Goal: Task Accomplishment & Management: Manage account settings

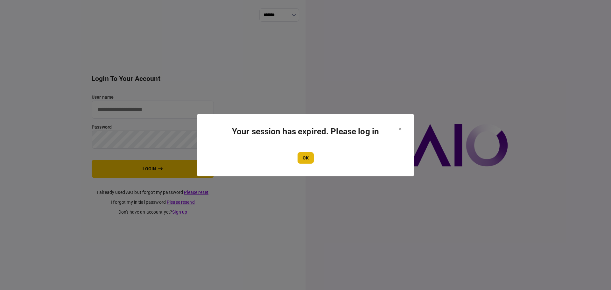
type input "****"
click at [308, 161] on button "OK" at bounding box center [306, 157] width 16 height 11
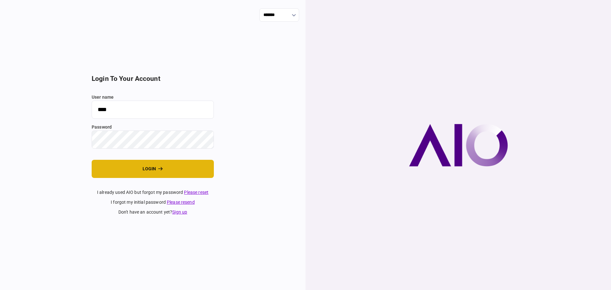
click at [193, 166] on button "login" at bounding box center [153, 169] width 122 height 18
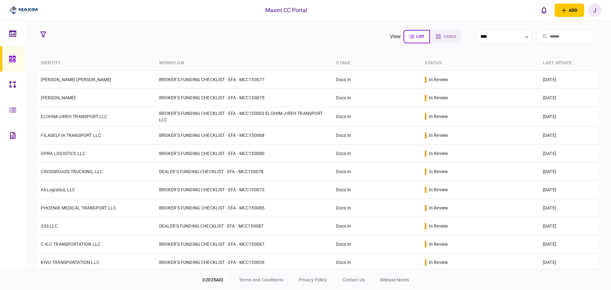
click at [12, 60] on icon at bounding box center [12, 59] width 6 height 6
click at [7, 47] on link at bounding box center [12, 58] width 25 height 25
click at [13, 58] on icon at bounding box center [12, 59] width 6 height 6
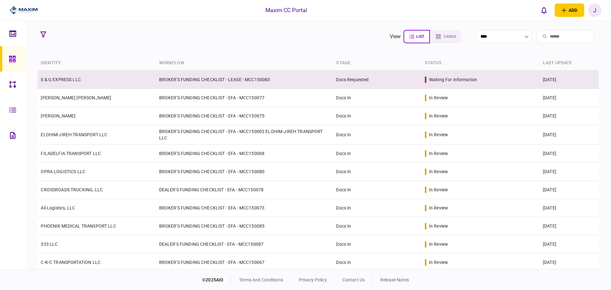
click at [60, 81] on link "S & G EXPRESS LLC" at bounding box center [61, 79] width 40 height 5
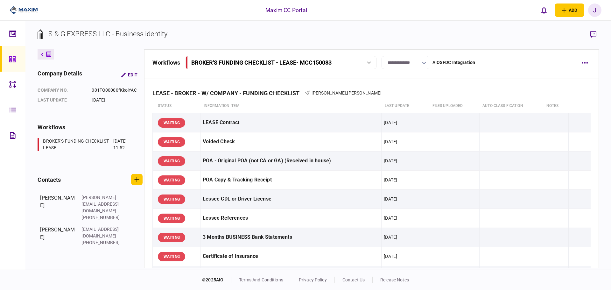
click at [411, 64] on input "**********" at bounding box center [406, 62] width 48 height 13
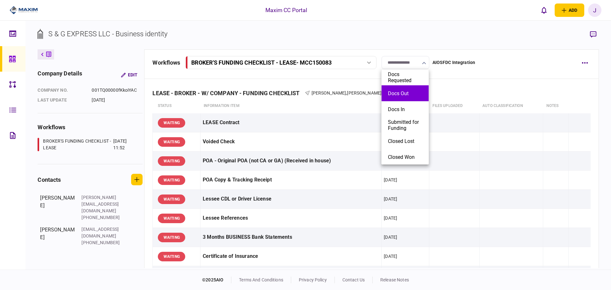
click at [412, 90] on button "Docs Out" at bounding box center [405, 93] width 34 height 6
type input "********"
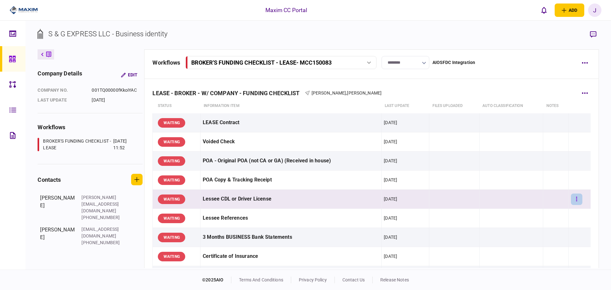
click at [571, 198] on button "button" at bounding box center [576, 198] width 11 height 11
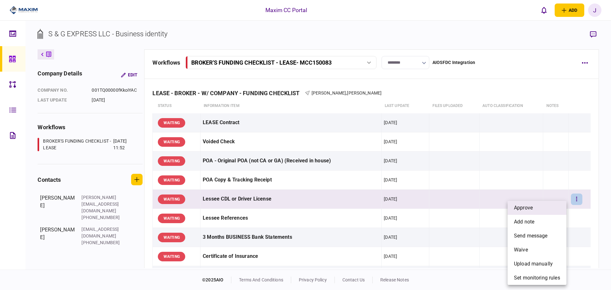
click at [555, 202] on li "approve" at bounding box center [537, 208] width 59 height 14
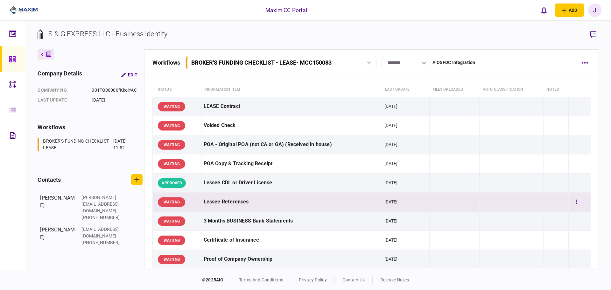
scroll to position [32, 0]
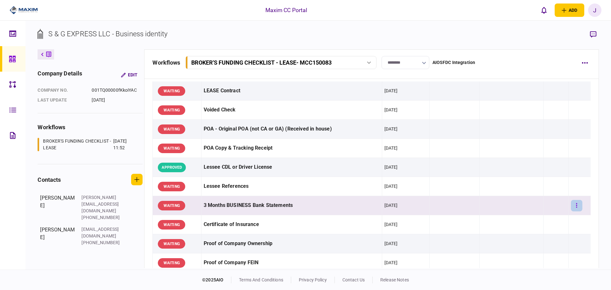
click at [576, 205] on icon "button" at bounding box center [576, 205] width 1 height 6
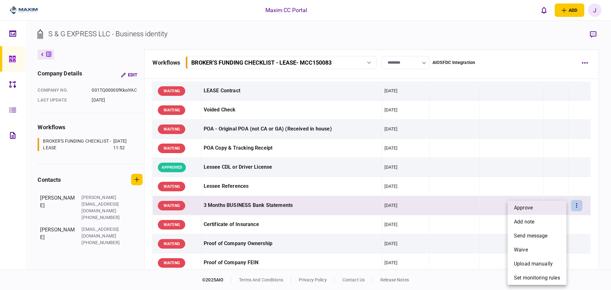
click at [553, 207] on li "approve" at bounding box center [537, 208] width 59 height 14
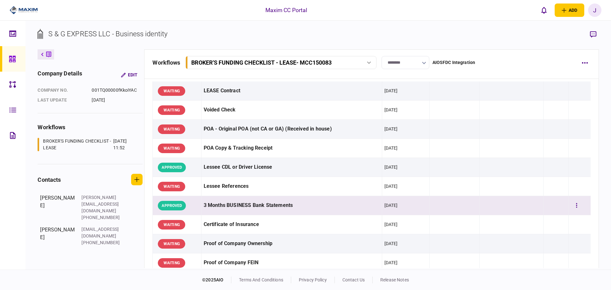
scroll to position [64, 0]
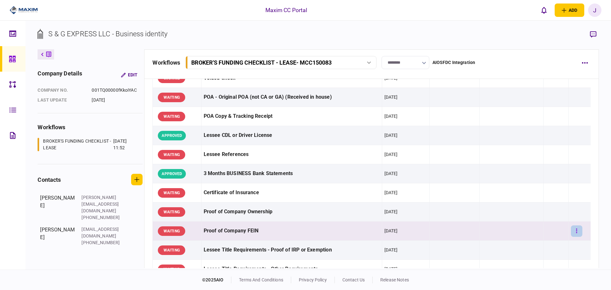
click at [571, 228] on button "button" at bounding box center [576, 230] width 11 height 11
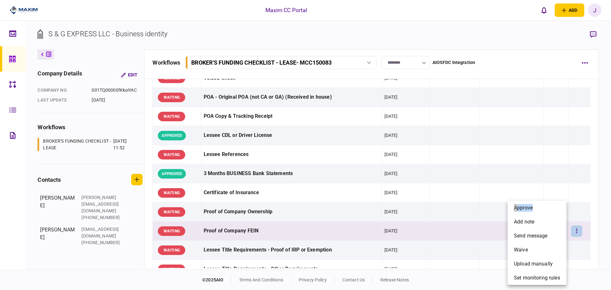
drag, startPoint x: 542, startPoint y: 211, endPoint x: 457, endPoint y: 210, distance: 85.3
click at [459, 211] on div "approve add note send message waive upload manually set monitoring rules" at bounding box center [305, 145] width 611 height 290
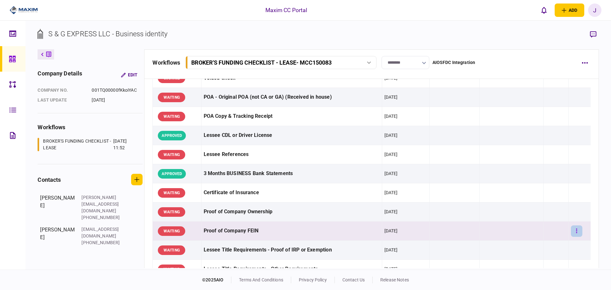
click at [575, 233] on button "button" at bounding box center [576, 230] width 11 height 11
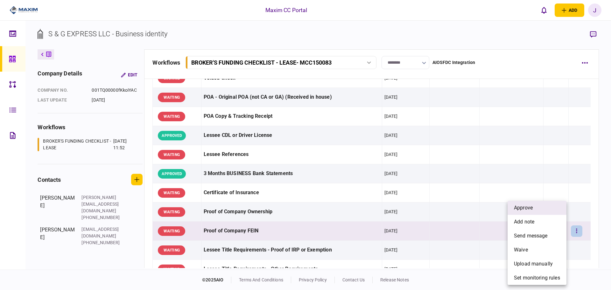
click at [515, 211] on span "approve" at bounding box center [523, 208] width 19 height 8
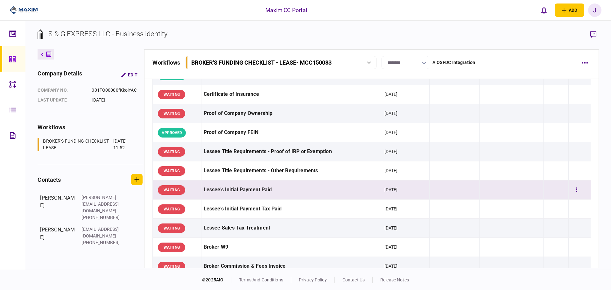
scroll to position [159, 0]
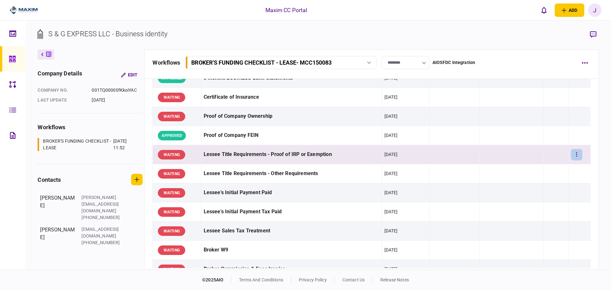
click at [575, 159] on button "button" at bounding box center [576, 154] width 11 height 11
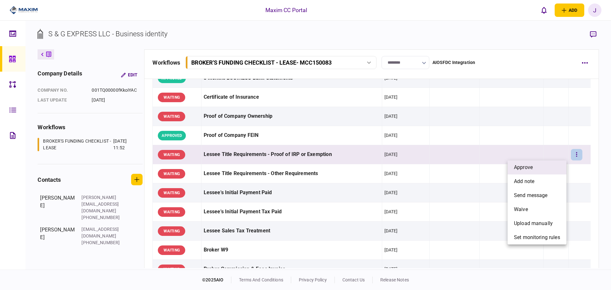
drag, startPoint x: 567, startPoint y: 165, endPoint x: 553, endPoint y: 167, distance: 14.1
click at [553, 167] on div "approve add note send message waive upload manually set monitoring rules" at bounding box center [305, 145] width 611 height 290
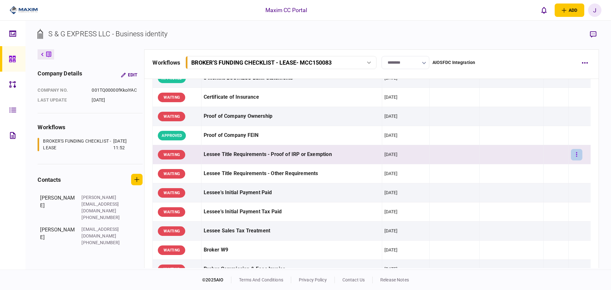
click at [576, 154] on icon "button" at bounding box center [576, 154] width 1 height 6
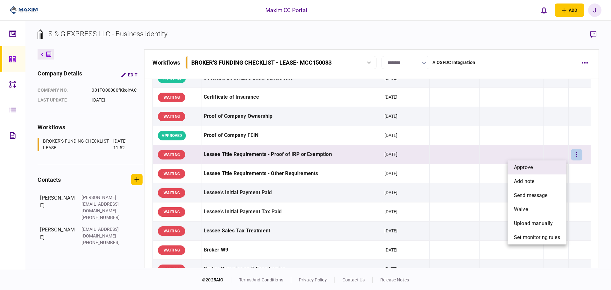
click at [549, 167] on li "approve" at bounding box center [537, 167] width 59 height 14
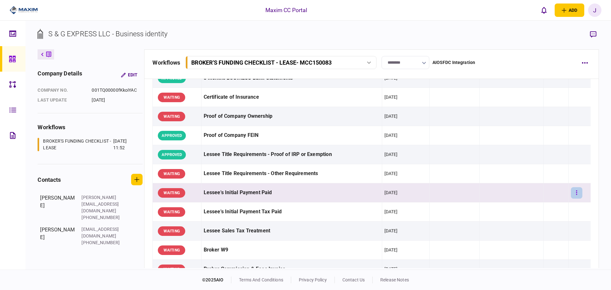
click at [571, 193] on button "button" at bounding box center [576, 192] width 11 height 11
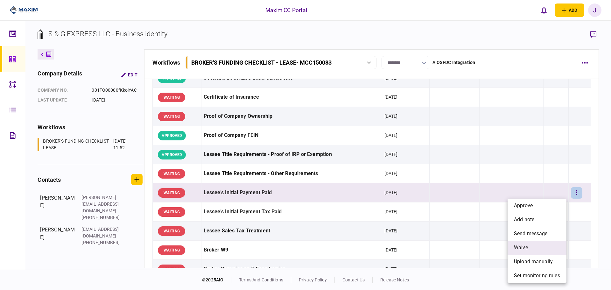
click at [531, 244] on li "waive" at bounding box center [537, 248] width 59 height 14
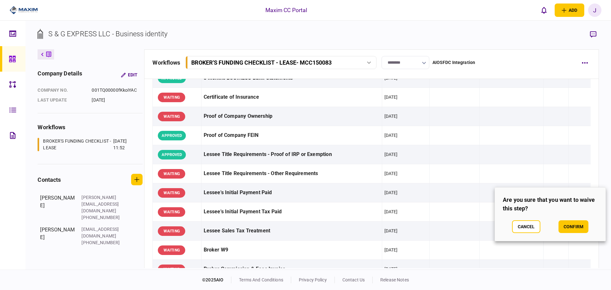
click at [589, 224] on div "Cancel confirm" at bounding box center [550, 226] width 95 height 13
click at [571, 226] on button "confirm" at bounding box center [573, 226] width 30 height 13
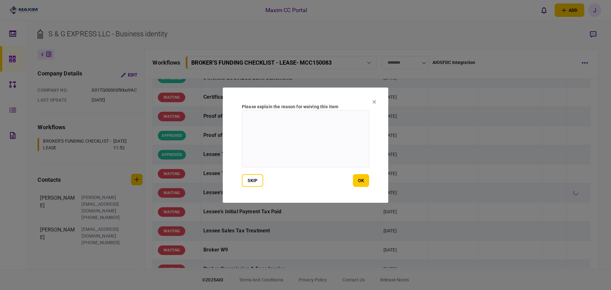
click at [316, 147] on textarea at bounding box center [305, 138] width 127 height 57
type textarea "*"
type textarea "**********"
click at [363, 175] on button "ok" at bounding box center [361, 180] width 16 height 13
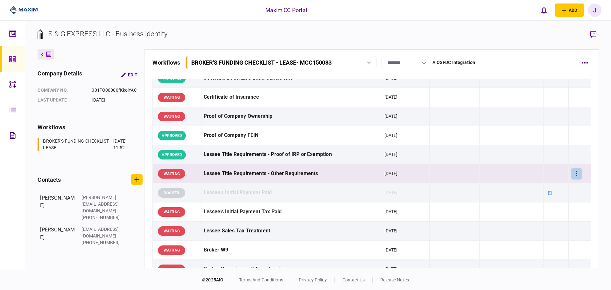
click at [575, 172] on button "button" at bounding box center [576, 173] width 11 height 11
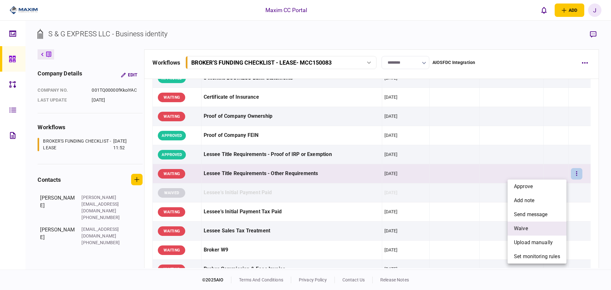
click at [540, 229] on li "waive" at bounding box center [537, 228] width 59 height 14
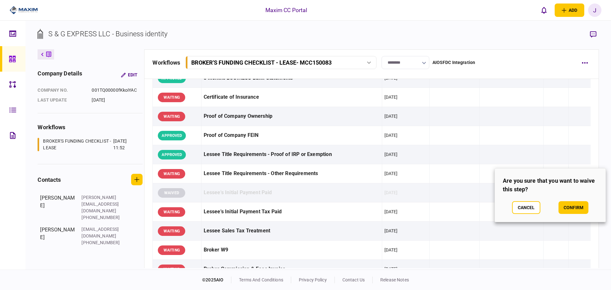
click at [558, 209] on div "Cancel confirm" at bounding box center [550, 207] width 95 height 13
click at [572, 210] on button "confirm" at bounding box center [573, 207] width 30 height 13
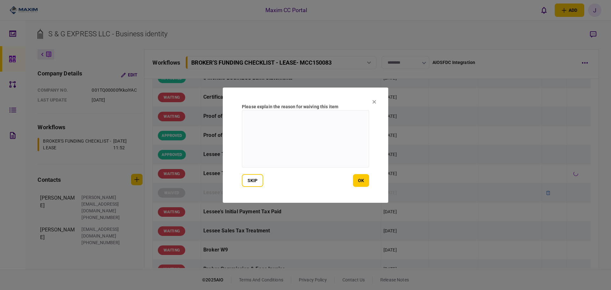
click at [303, 134] on textarea at bounding box center [305, 138] width 127 height 57
type textarea "***"
click at [365, 181] on button "ok" at bounding box center [361, 180] width 16 height 13
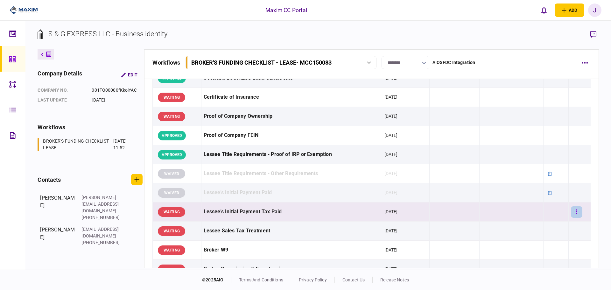
click at [576, 215] on button "button" at bounding box center [576, 211] width 11 height 11
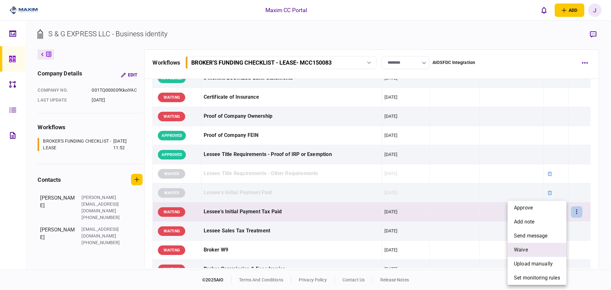
click at [526, 247] on span "waive" at bounding box center [521, 250] width 14 height 8
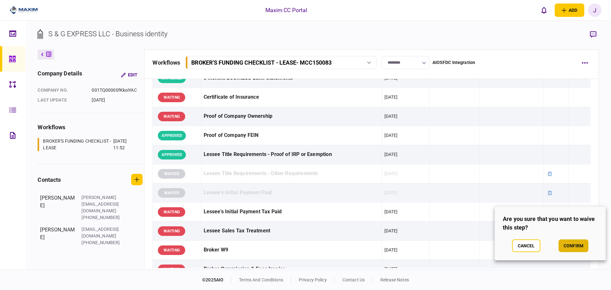
click at [568, 242] on button "confirm" at bounding box center [573, 245] width 30 height 13
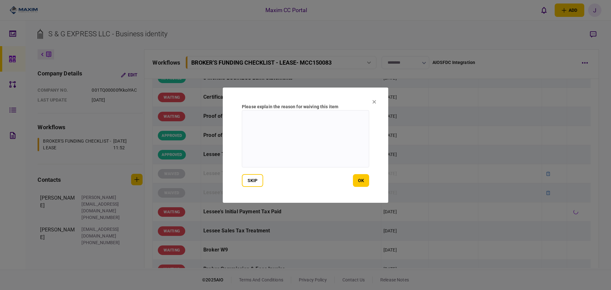
drag, startPoint x: 300, startPoint y: 144, endPoint x: 306, endPoint y: 150, distance: 8.6
click at [304, 147] on textarea at bounding box center [305, 138] width 127 height 57
type textarea "**********"
click at [354, 181] on button "ok" at bounding box center [361, 180] width 16 height 13
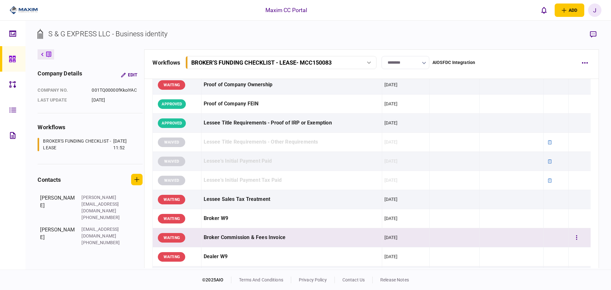
scroll to position [191, 0]
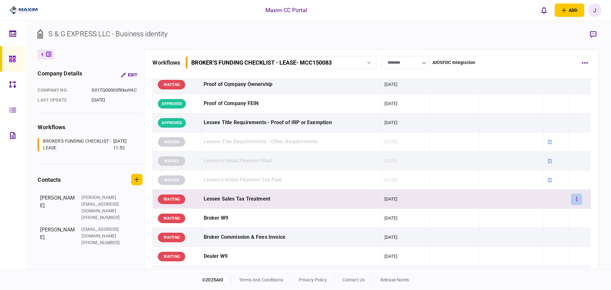
click at [574, 200] on button "button" at bounding box center [576, 198] width 11 height 11
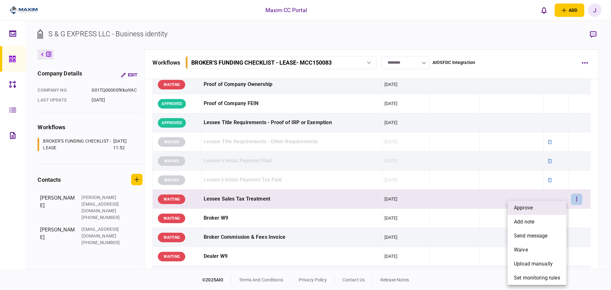
click at [546, 204] on li "approve" at bounding box center [537, 208] width 59 height 14
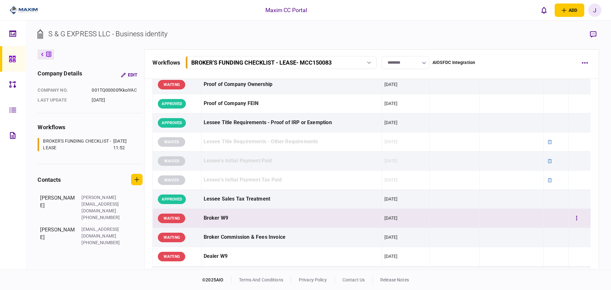
click at [579, 216] on div at bounding box center [579, 218] width 17 height 14
click at [571, 218] on button "button" at bounding box center [576, 218] width 11 height 11
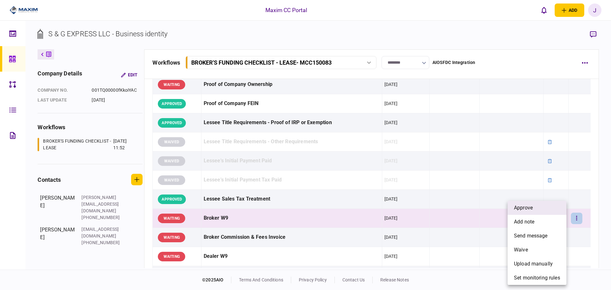
click at [526, 212] on li "approve" at bounding box center [537, 208] width 59 height 14
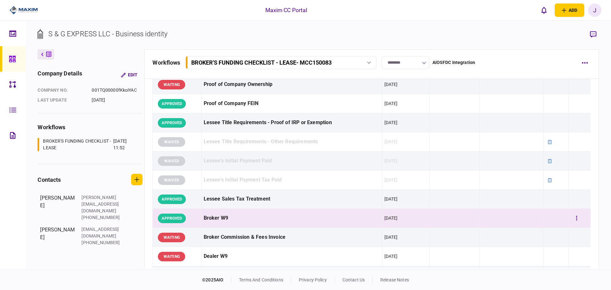
scroll to position [223, 0]
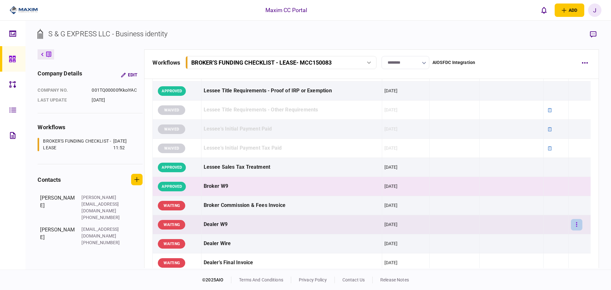
click at [571, 226] on button "button" at bounding box center [576, 224] width 11 height 11
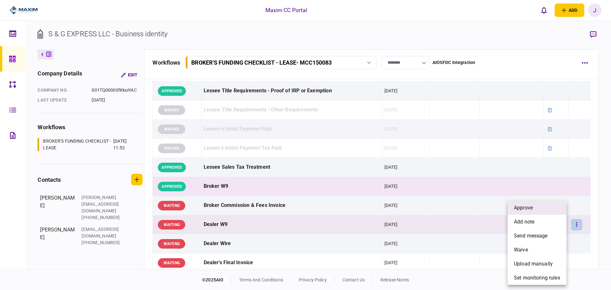
click at [543, 213] on li "approve" at bounding box center [537, 208] width 59 height 14
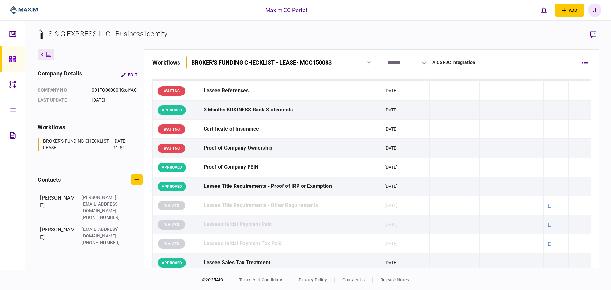
scroll to position [159, 0]
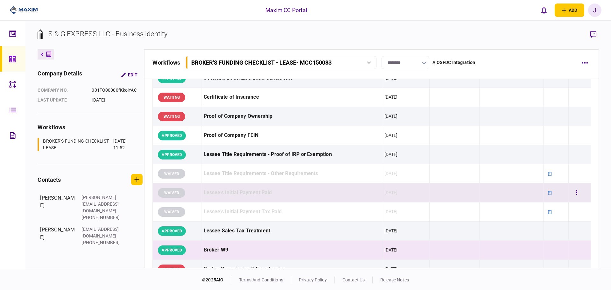
click at [579, 193] on div at bounding box center [579, 193] width 17 height 14
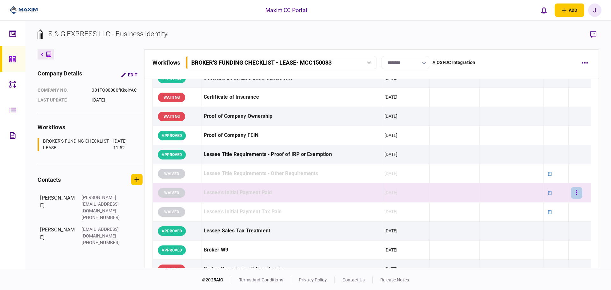
click at [574, 193] on button "button" at bounding box center [576, 192] width 11 height 11
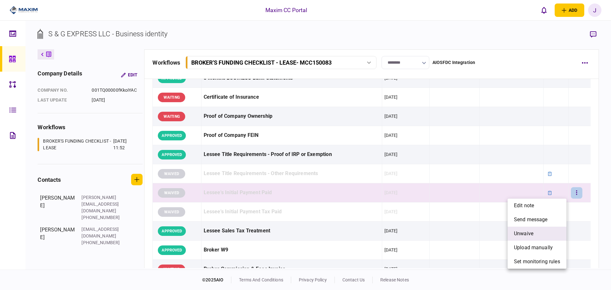
click at [534, 230] on li "unwaive" at bounding box center [537, 234] width 59 height 14
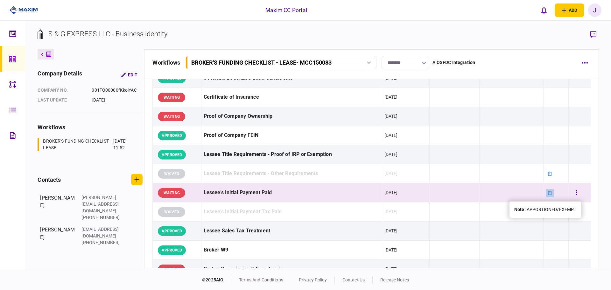
click at [548, 193] on icon at bounding box center [550, 193] width 4 height 4
click at [574, 191] on button "button" at bounding box center [576, 192] width 11 height 11
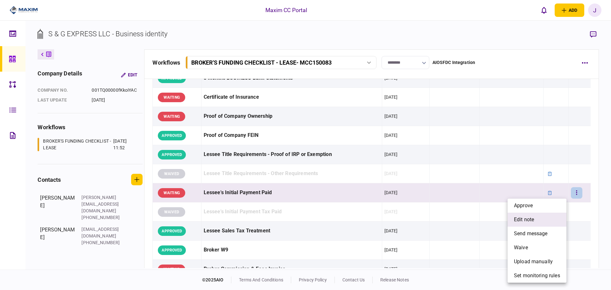
click at [535, 218] on li "edit note" at bounding box center [537, 220] width 59 height 14
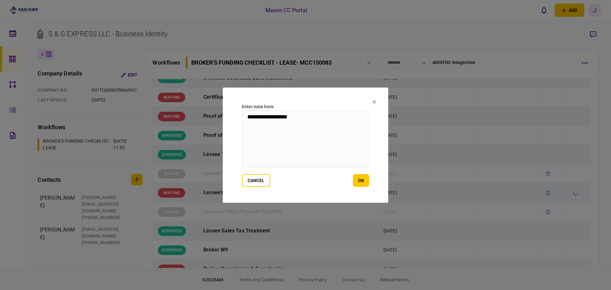
drag, startPoint x: 316, startPoint y: 120, endPoint x: 234, endPoint y: 119, distance: 81.8
click at [234, 119] on section "**********" at bounding box center [305, 145] width 165 height 115
click at [363, 180] on button "ok" at bounding box center [361, 180] width 16 height 13
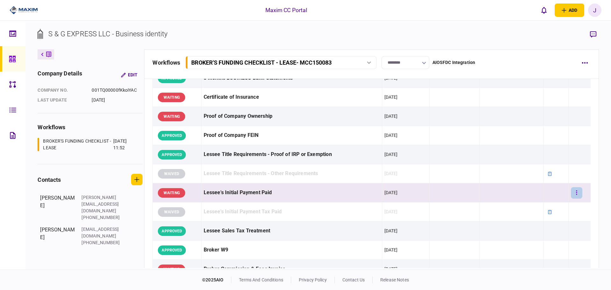
click at [574, 196] on button "button" at bounding box center [576, 192] width 11 height 11
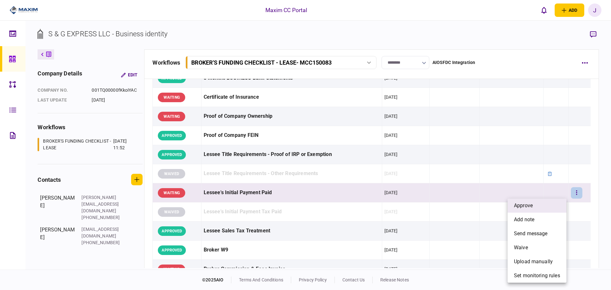
click at [539, 203] on li "approve" at bounding box center [537, 206] width 59 height 14
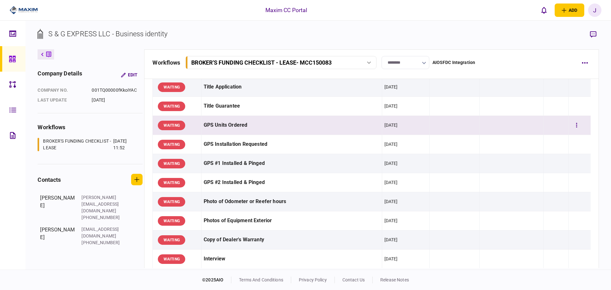
scroll to position [509, 0]
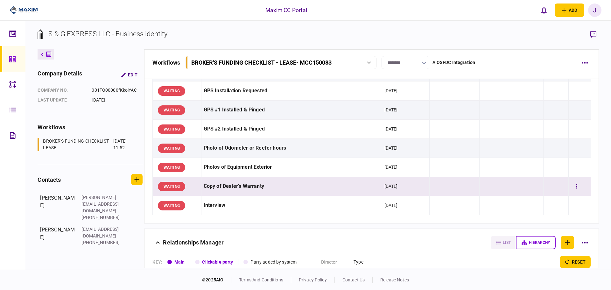
click at [579, 187] on div at bounding box center [579, 186] width 17 height 14
click at [579, 189] on div at bounding box center [579, 186] width 17 height 14
click at [571, 186] on button "button" at bounding box center [576, 186] width 11 height 11
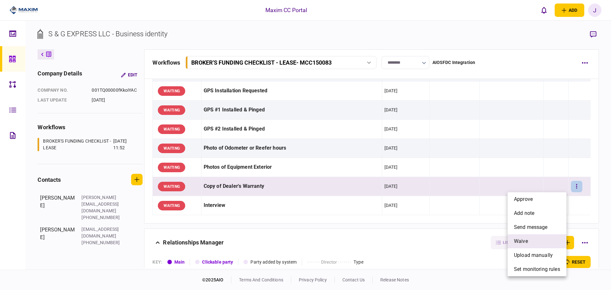
click at [529, 240] on li "waive" at bounding box center [537, 241] width 59 height 14
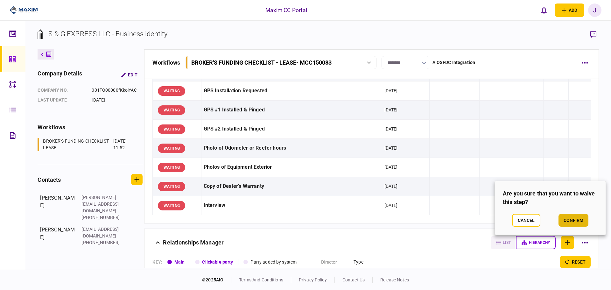
click at [568, 226] on button "confirm" at bounding box center [573, 220] width 30 height 13
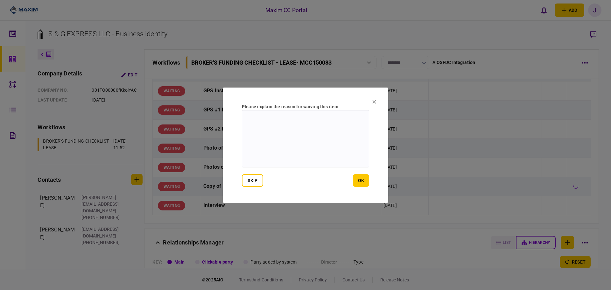
click at [263, 154] on textarea at bounding box center [305, 138] width 127 height 57
type textarea "***"
click at [365, 179] on button "ok" at bounding box center [361, 180] width 16 height 13
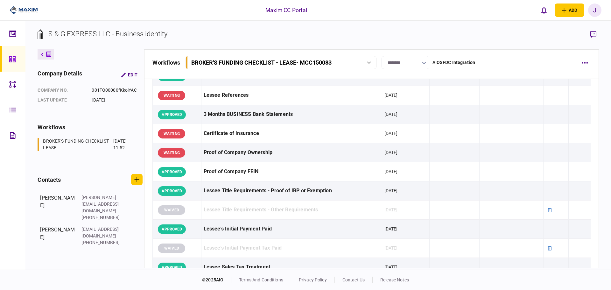
scroll to position [32, 0]
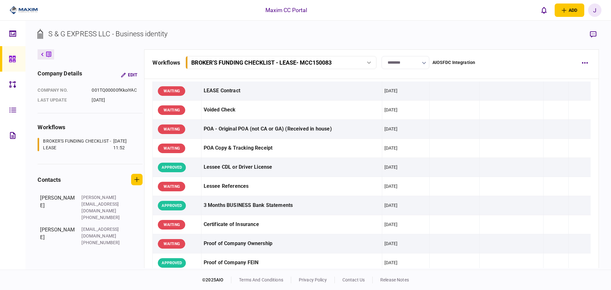
drag, startPoint x: 19, startPoint y: 58, endPoint x: 17, endPoint y: 61, distance: 3.7
click at [19, 58] on div at bounding box center [14, 58] width 10 height 25
